Goal: Find specific fact: Find specific page/section

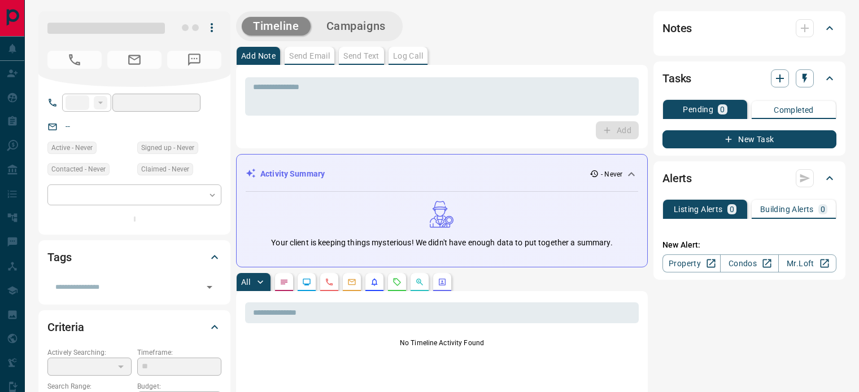
type input "**********"
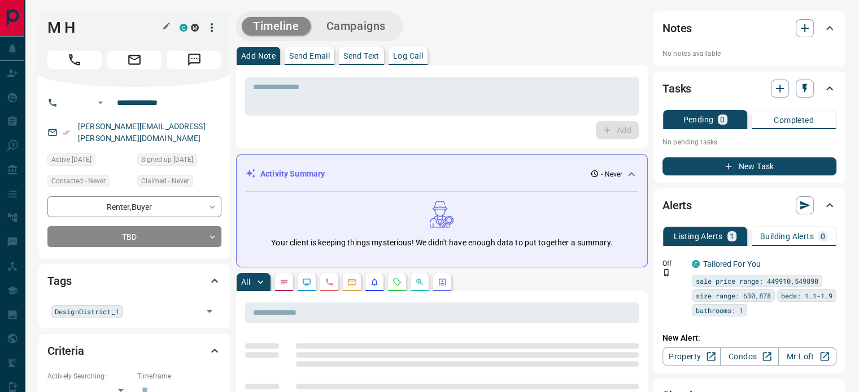
click at [163, 24] on icon "button" at bounding box center [166, 25] width 9 height 9
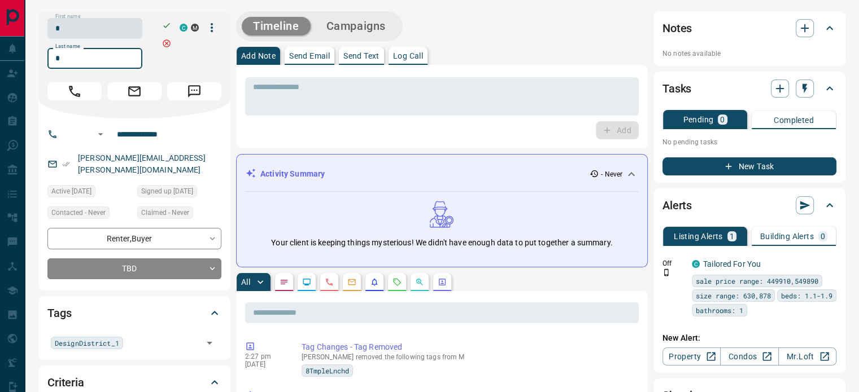
click at [103, 52] on input "*" at bounding box center [94, 58] width 95 height 21
click at [159, 139] on input "**********" at bounding box center [156, 134] width 88 height 18
click at [191, 162] on div "[PERSON_NAME][EMAIL_ADDRESS][PERSON_NAME][DOMAIN_NAME]" at bounding box center [134, 164] width 174 height 30
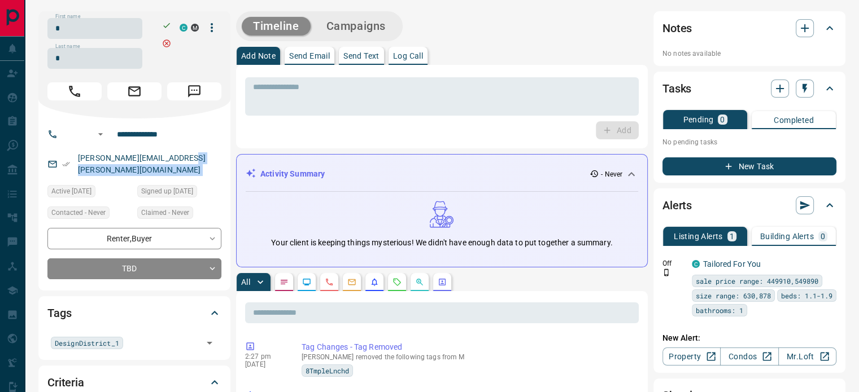
click at [191, 162] on div "[PERSON_NAME][EMAIL_ADDRESS][PERSON_NAME][DOMAIN_NAME]" at bounding box center [134, 164] width 174 height 30
click at [192, 160] on div "[PERSON_NAME][EMAIL_ADDRESS][PERSON_NAME][DOMAIN_NAME]" at bounding box center [134, 164] width 174 height 30
click at [188, 158] on div "[PERSON_NAME][EMAIL_ADDRESS][PERSON_NAME][DOMAIN_NAME]" at bounding box center [134, 164] width 174 height 30
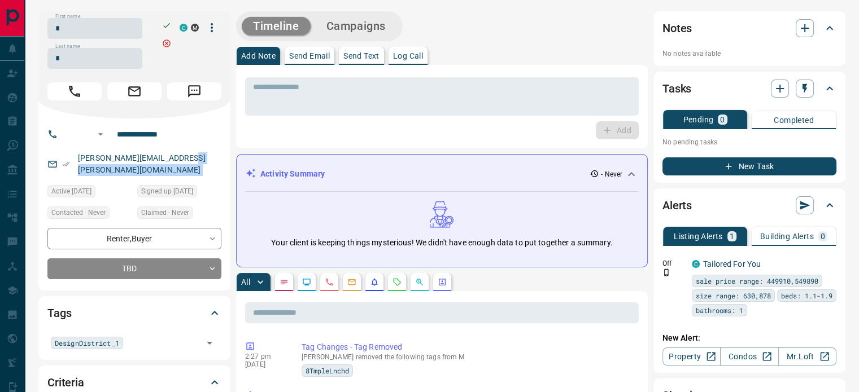
click at [188, 158] on div "[PERSON_NAME][EMAIL_ADDRESS][PERSON_NAME][DOMAIN_NAME]" at bounding box center [134, 164] width 174 height 30
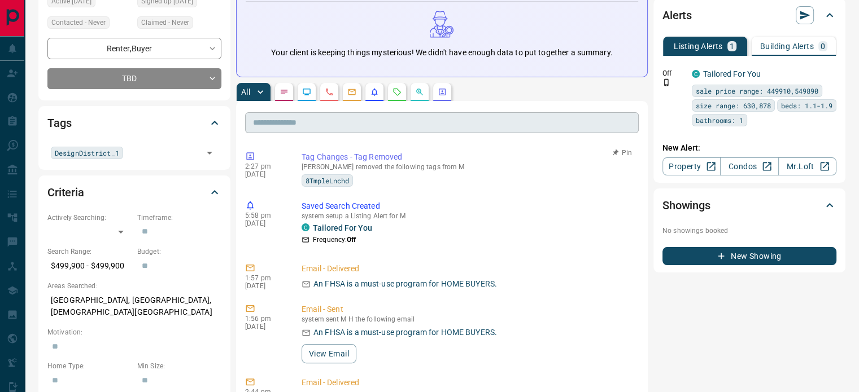
scroll to position [226, 0]
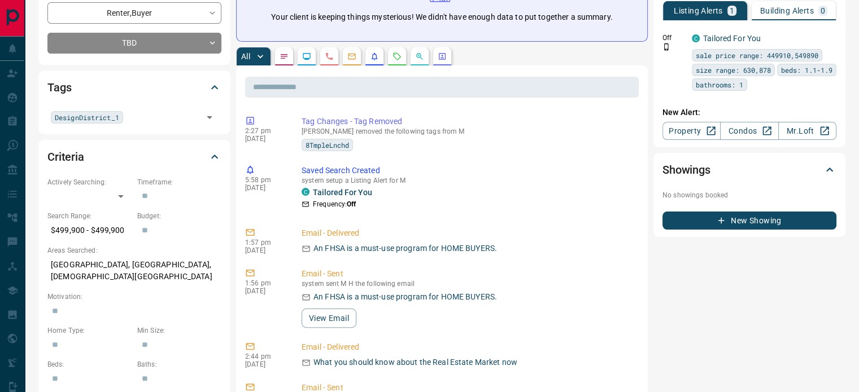
click at [326, 59] on icon "Calls" at bounding box center [329, 56] width 9 height 9
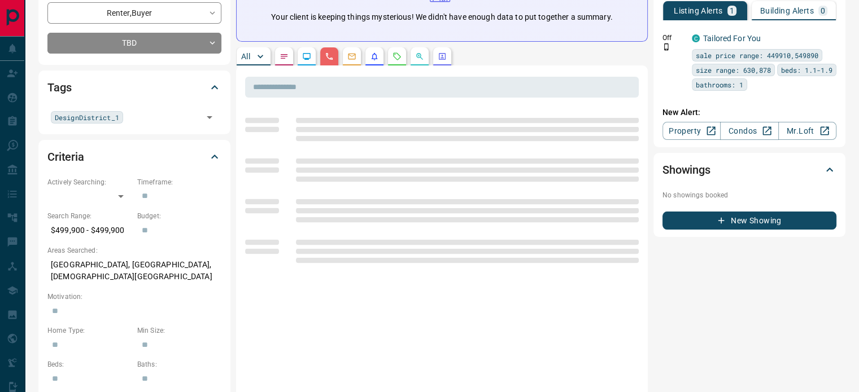
click at [117, 256] on p "[GEOGRAPHIC_DATA], [GEOGRAPHIC_DATA], [DEMOGRAPHIC_DATA][GEOGRAPHIC_DATA]" at bounding box center [134, 271] width 174 height 30
copy p "[GEOGRAPHIC_DATA], [GEOGRAPHIC_DATA], [DEMOGRAPHIC_DATA][GEOGRAPHIC_DATA]"
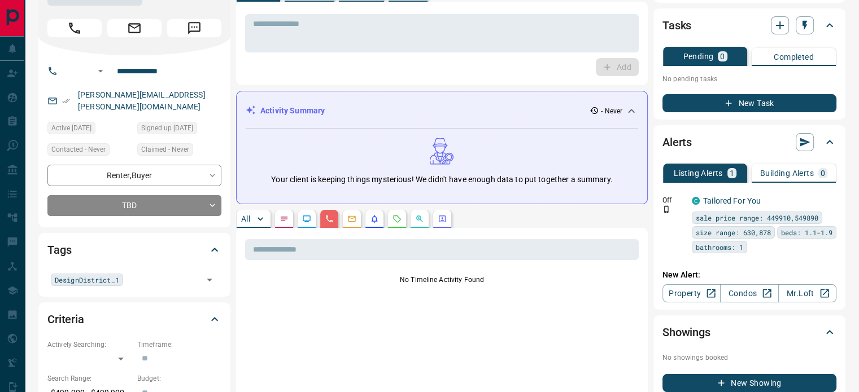
scroll to position [0, 0]
